Goal: Navigation & Orientation: Find specific page/section

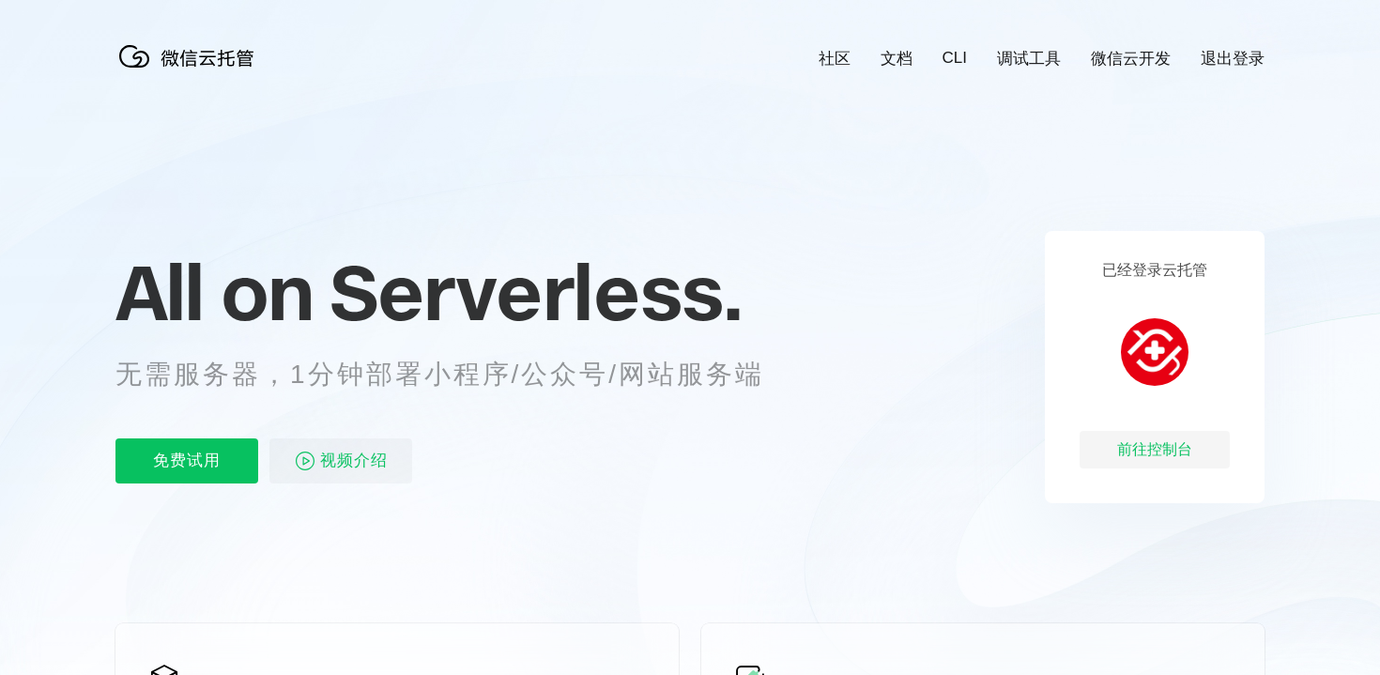
scroll to position [0, 3339]
click at [1153, 453] on div "前往控制台" at bounding box center [1155, 450] width 150 height 38
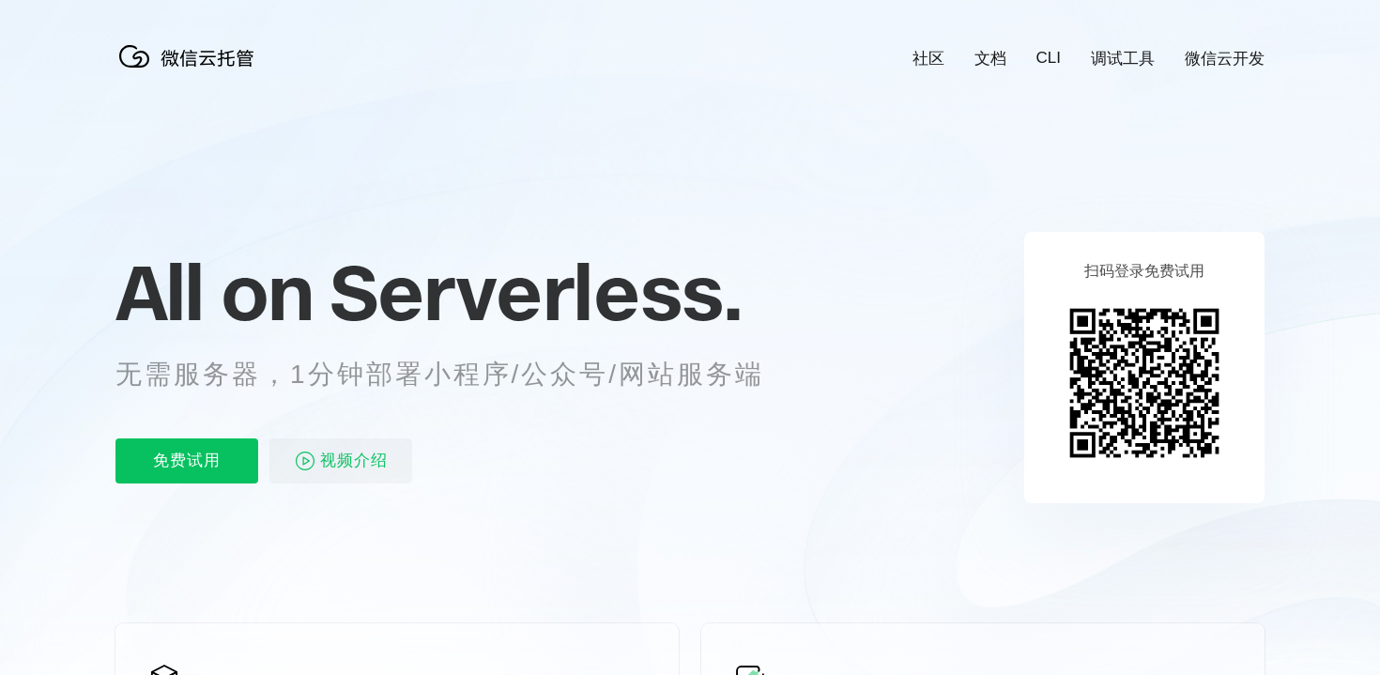
scroll to position [0, 3339]
click at [932, 194] on icon at bounding box center [690, 507] width 1803 height 1014
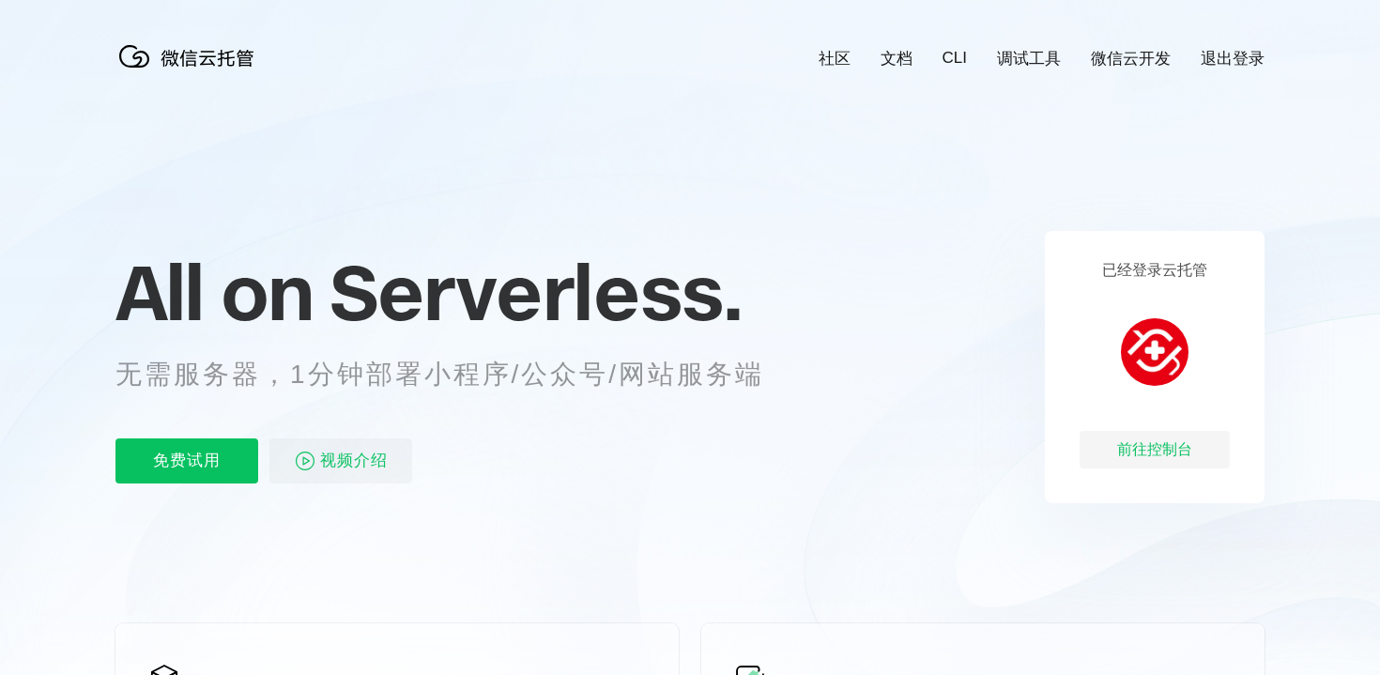
click at [1145, 344] on img at bounding box center [1155, 352] width 68 height 68
click at [1153, 460] on div "前往控制台" at bounding box center [1155, 450] width 150 height 38
click at [1236, 68] on link "退出登录" at bounding box center [1233, 59] width 64 height 22
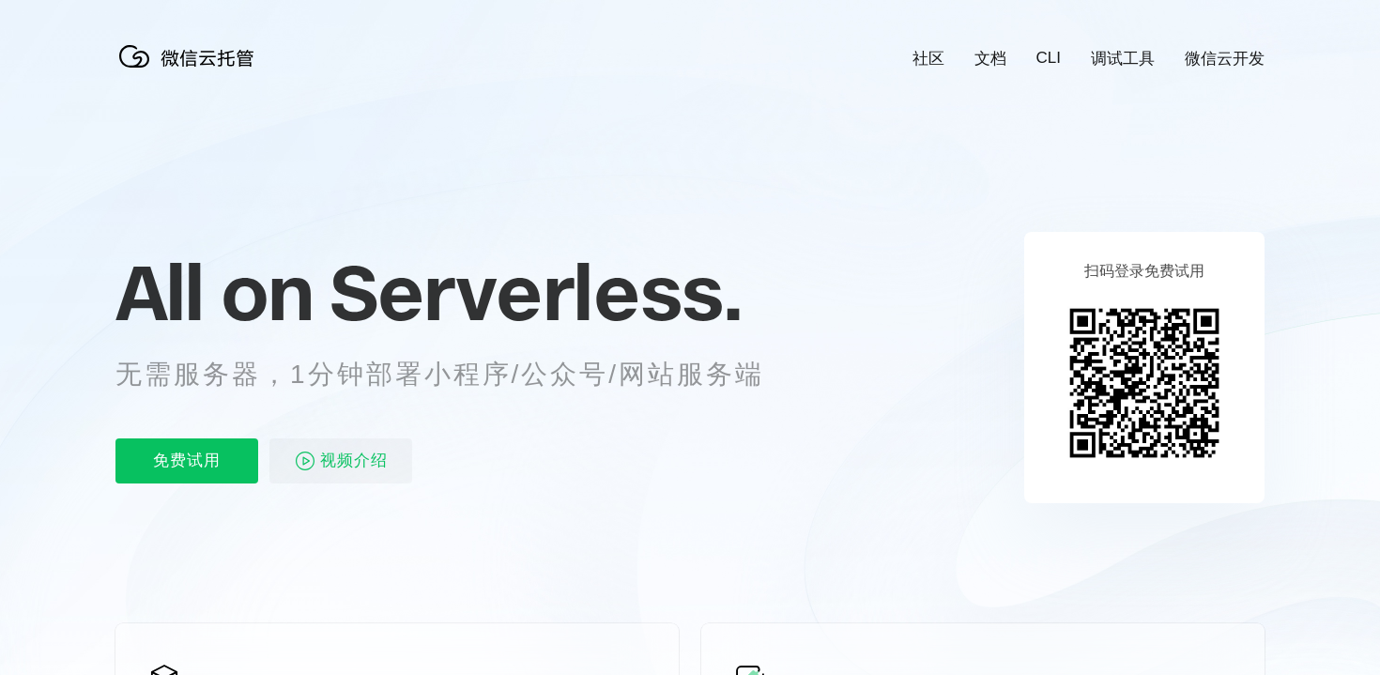
scroll to position [0, 3339]
click at [214, 461] on p "免费试用" at bounding box center [186, 461] width 143 height 45
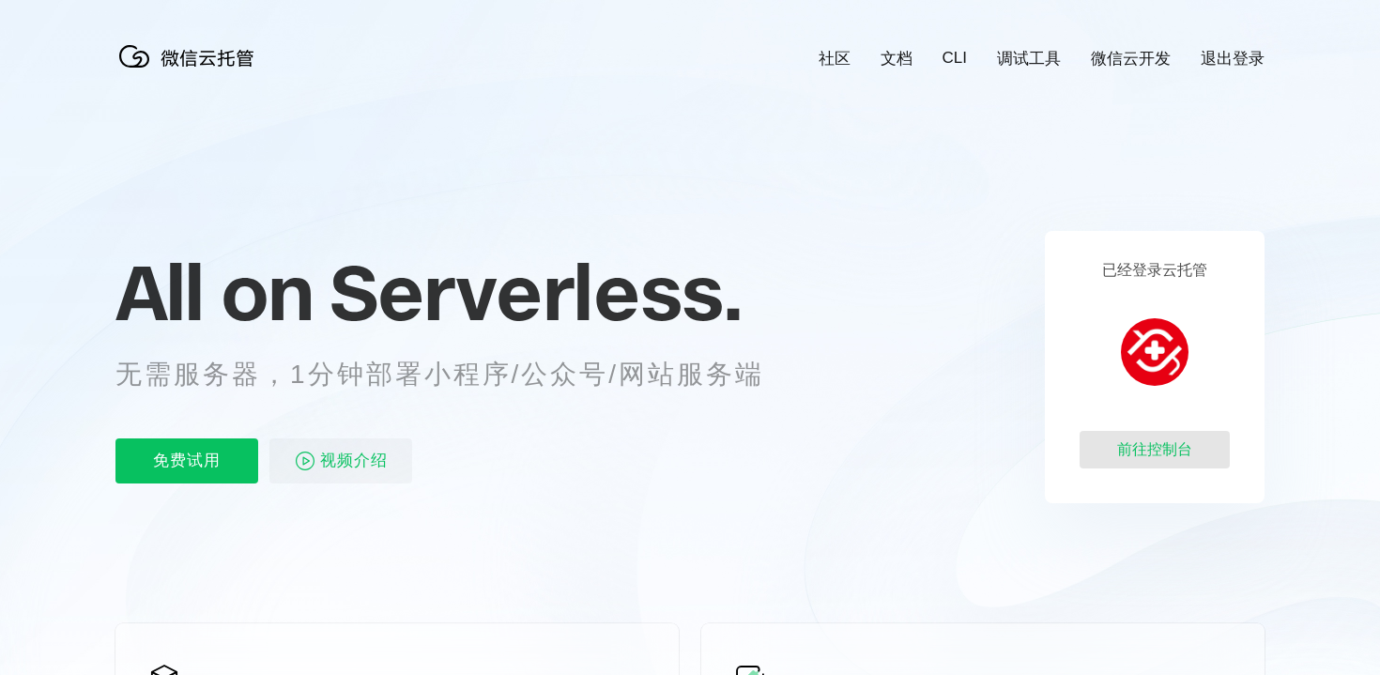
scroll to position [0, 3339]
click at [1119, 439] on div "前往控制台" at bounding box center [1155, 450] width 150 height 38
click at [1181, 454] on div "前往控制台" at bounding box center [1155, 450] width 150 height 38
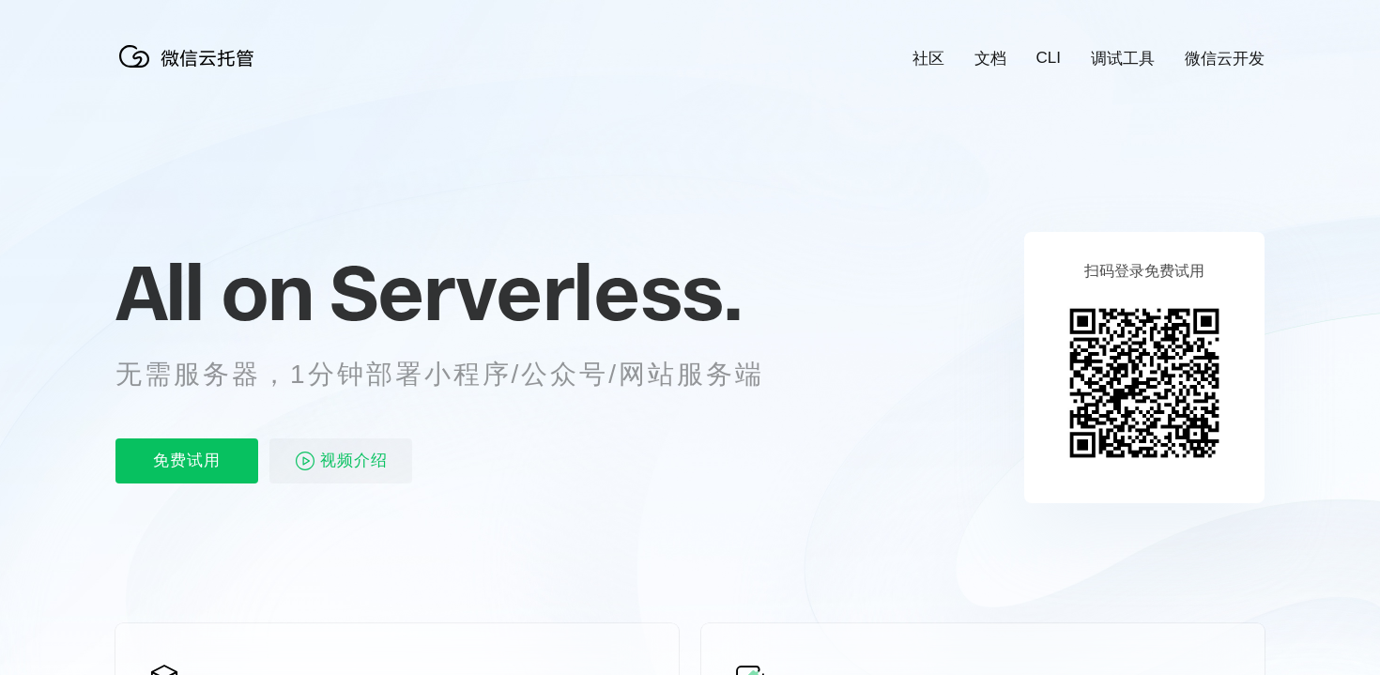
scroll to position [0, 3339]
